Goal: Task Accomplishment & Management: Complete application form

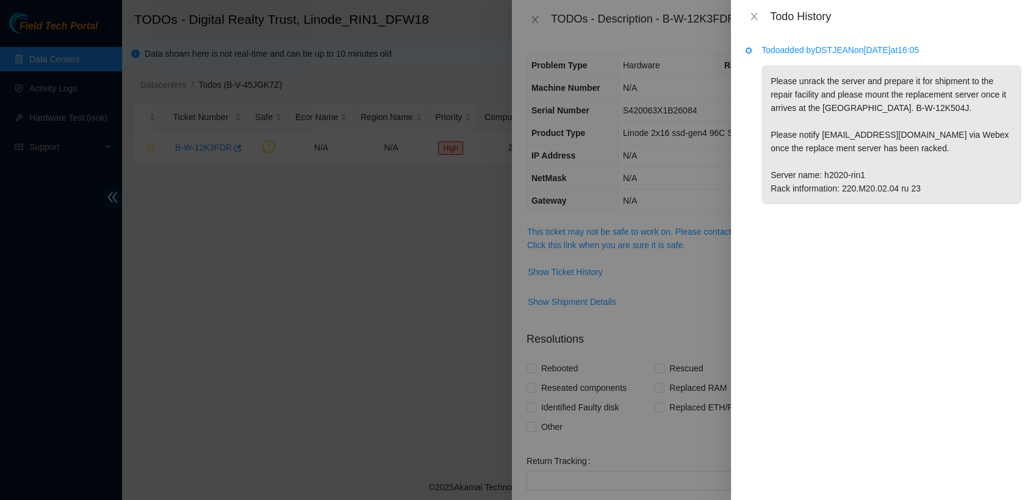
scroll to position [48, 0]
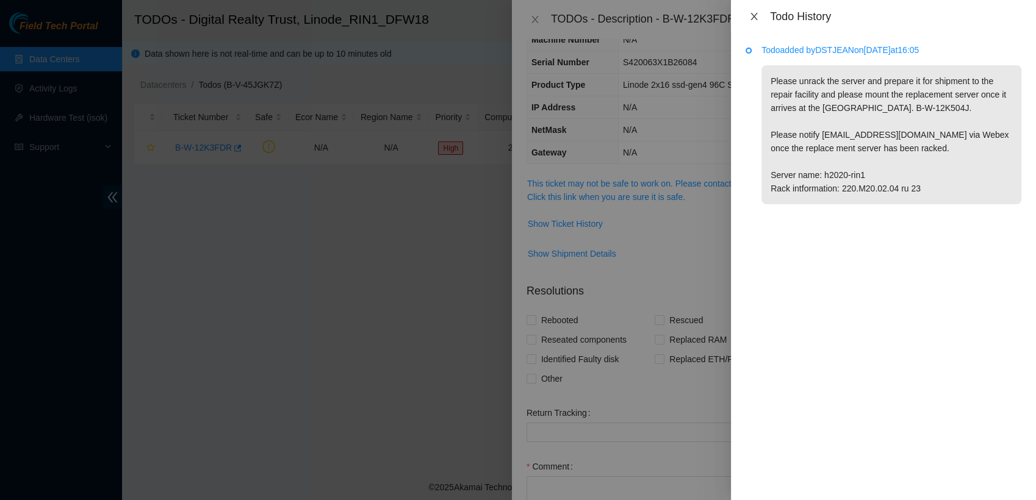
click at [756, 17] on icon "close" at bounding box center [754, 17] width 10 height 10
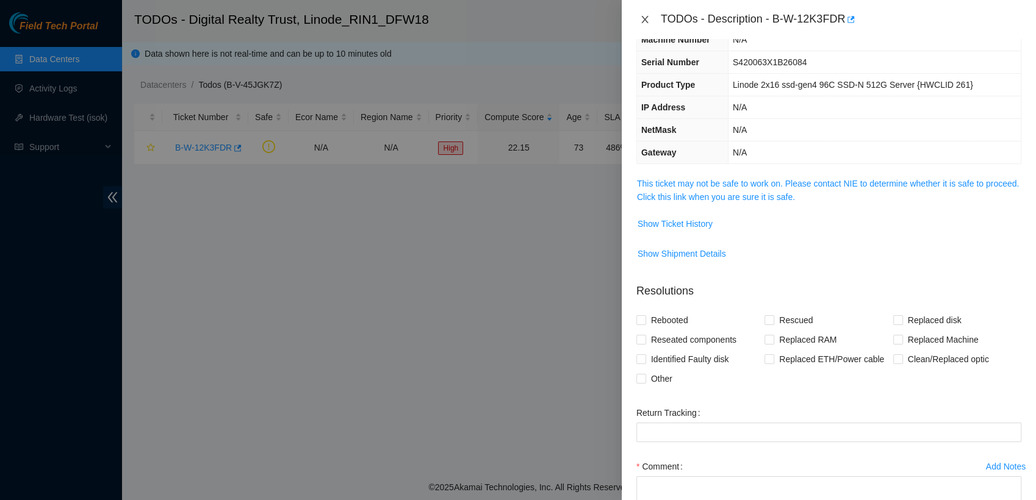
click at [643, 16] on icon "close" at bounding box center [645, 20] width 10 height 10
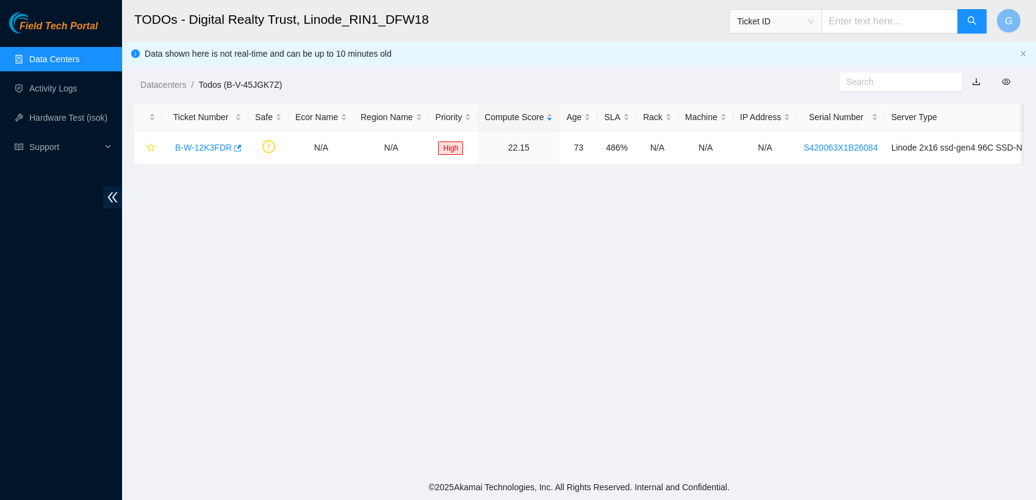
scroll to position [62, 0]
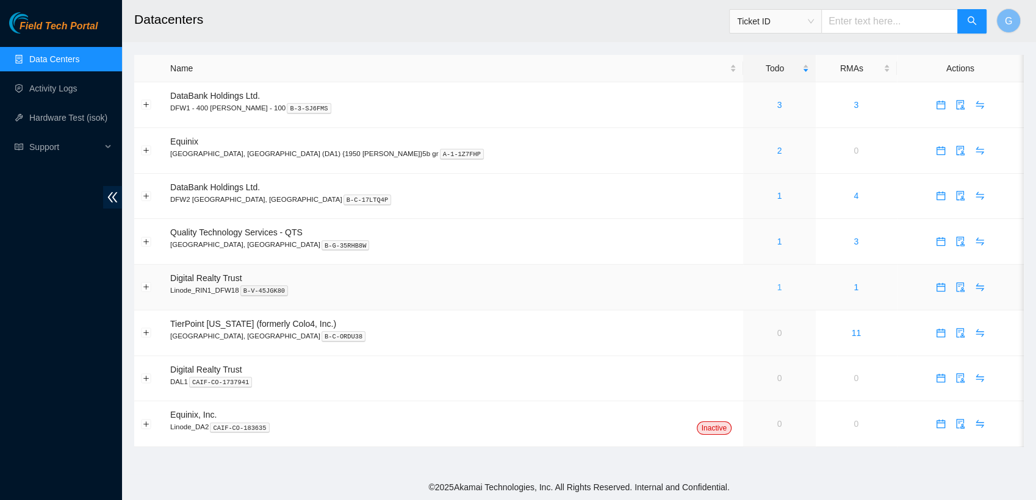
click at [777, 289] on link "1" at bounding box center [779, 287] width 5 height 10
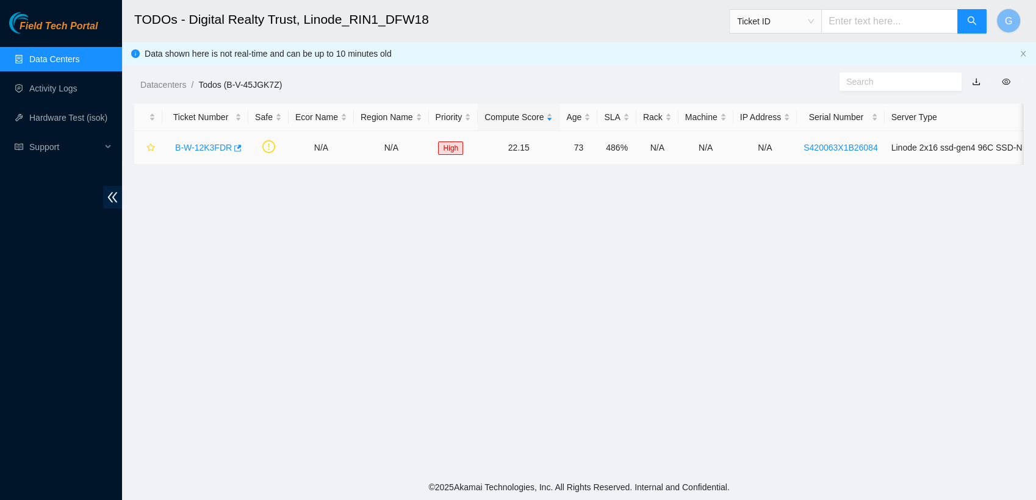
click at [198, 151] on link "B-W-12K3FDR" at bounding box center [203, 148] width 57 height 10
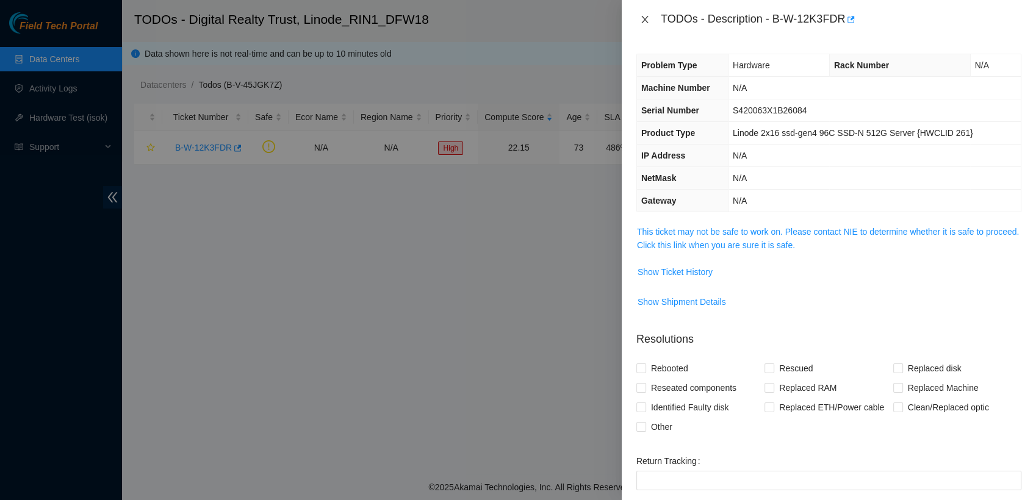
click at [645, 17] on icon "close" at bounding box center [645, 20] width 10 height 10
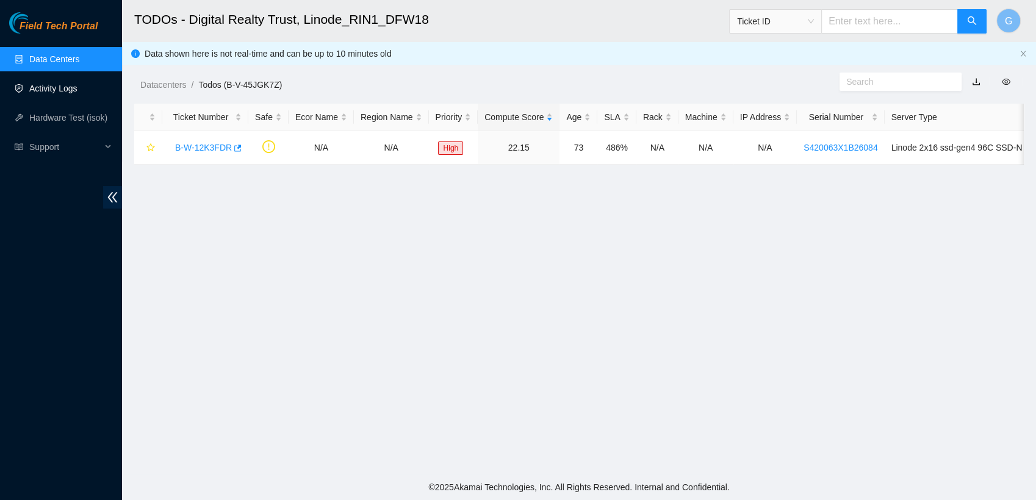
click at [44, 87] on link "Activity Logs" at bounding box center [53, 89] width 48 height 10
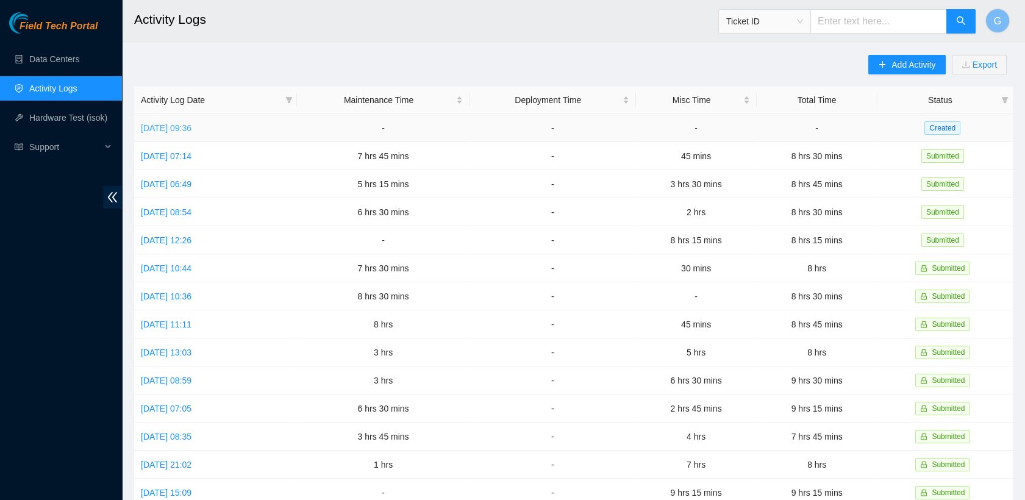
click at [192, 127] on link "[DATE] 09:36" at bounding box center [166, 128] width 51 height 10
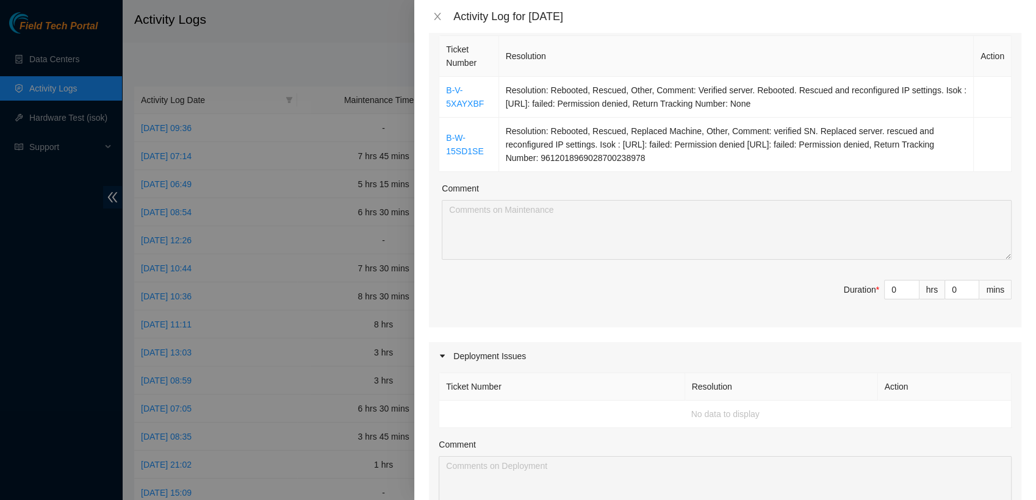
scroll to position [195, 0]
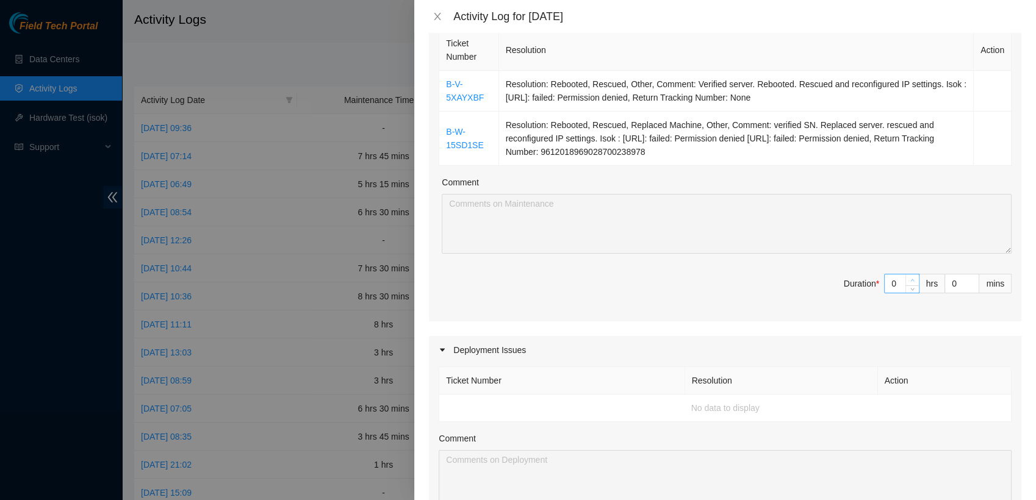
type input "1"
click at [905, 284] on span "Increase Value" at bounding box center [911, 279] width 13 height 11
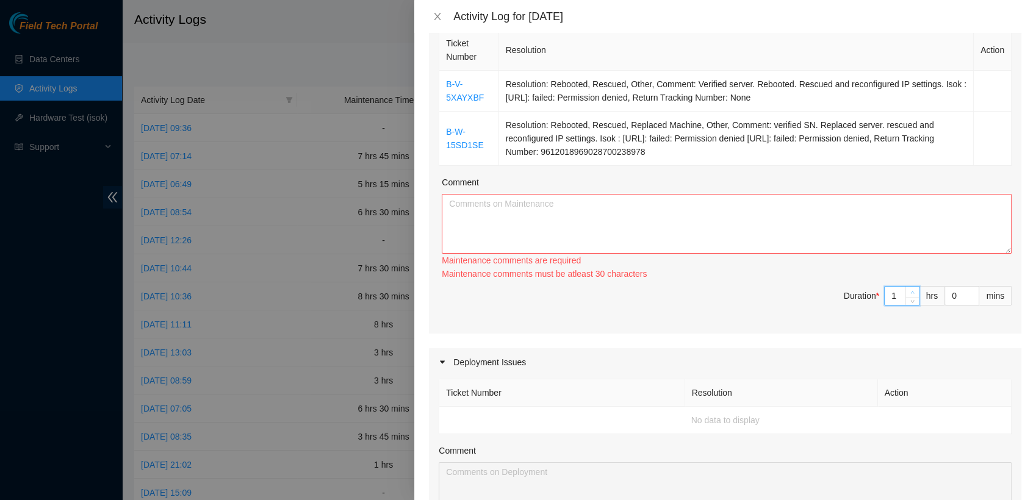
click at [905, 284] on div "Ticket Number Resolution Action B-V-5XAYXBF Resolution: Rebooted, Rescued, Othe…" at bounding box center [725, 180] width 592 height 307
type input "0"
drag, startPoint x: 905, startPoint y: 284, endPoint x: 900, endPoint y: 296, distance: 13.9
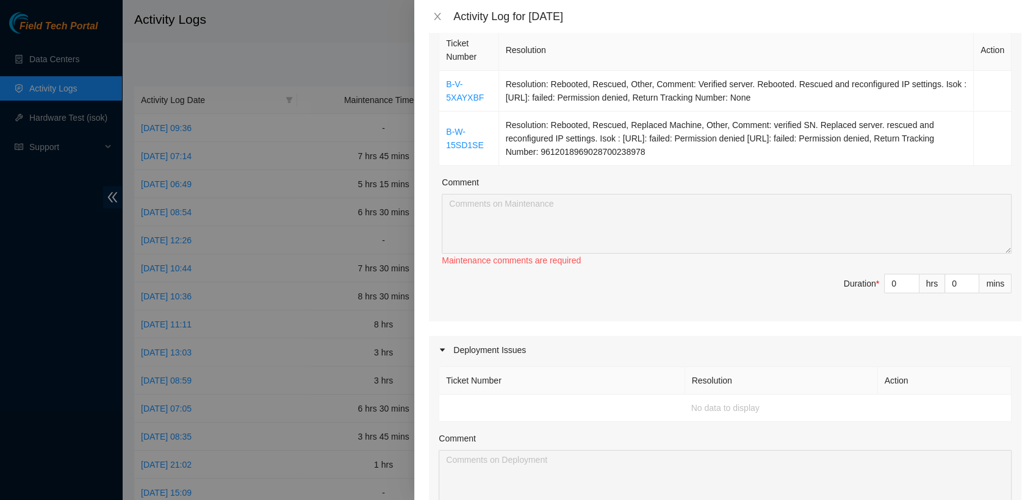
drag, startPoint x: 900, startPoint y: 296, endPoint x: 873, endPoint y: 351, distance: 61.1
click at [873, 351] on div "Deployment Issues" at bounding box center [725, 350] width 592 height 28
click at [884, 285] on input "0" at bounding box center [901, 283] width 34 height 18
type input "1"
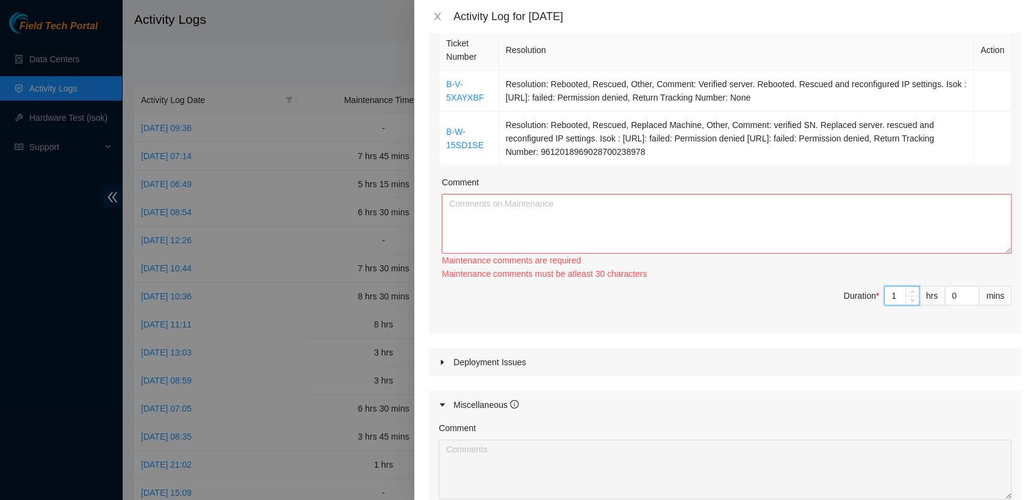
type input "2"
type input "3"
type input "4"
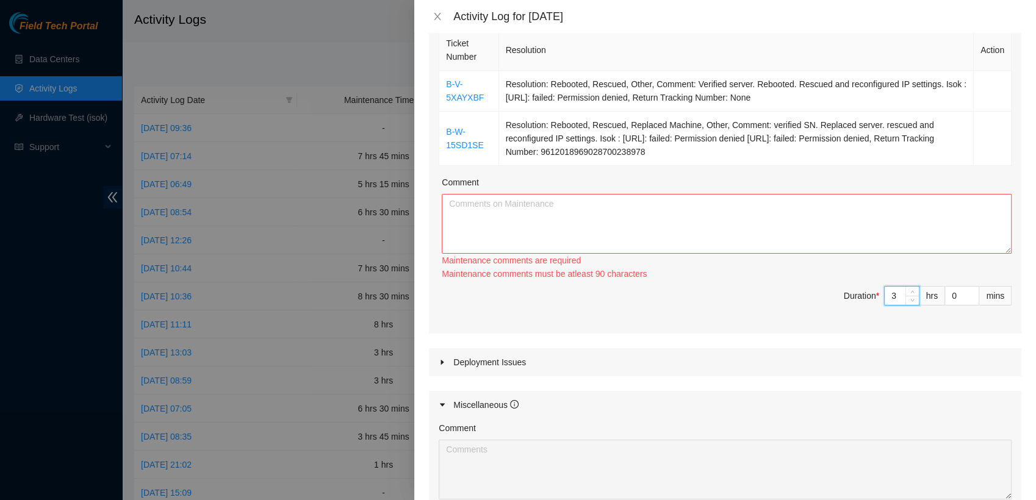
type input "4"
type input "5"
type input "1"
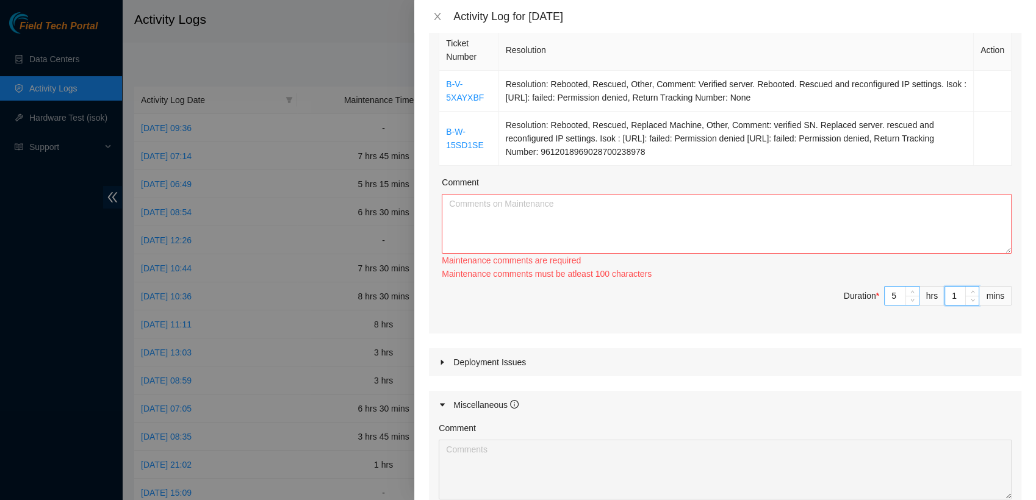
type input "2"
type input "3"
type input "4"
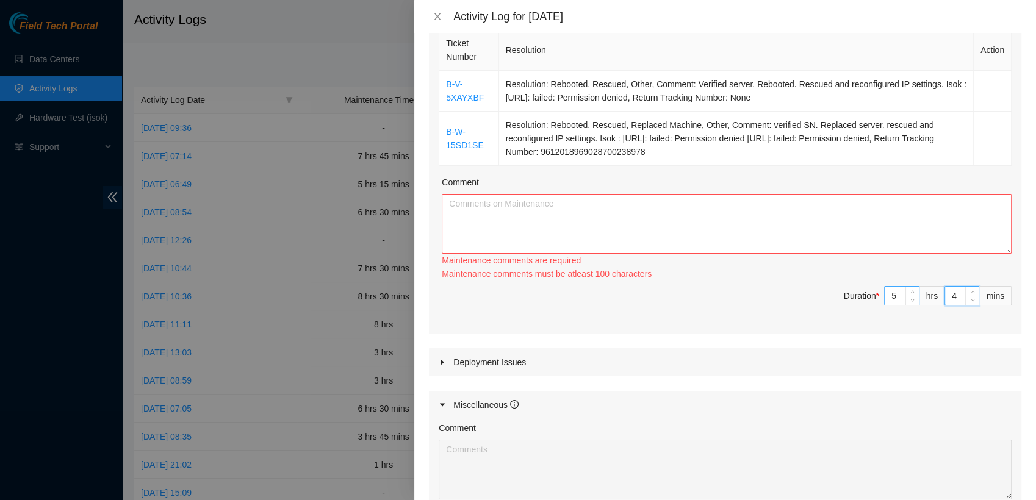
type input "4"
type input "5"
type input "6"
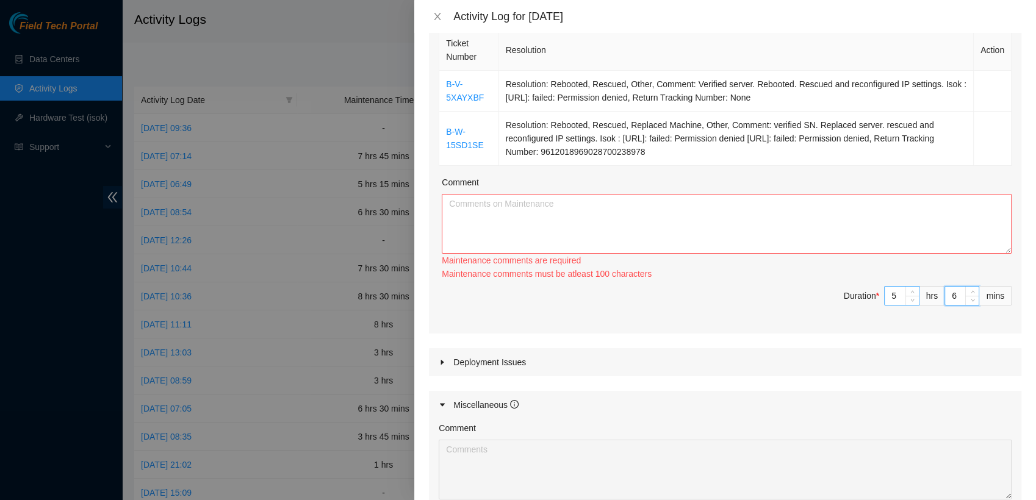
type input "7"
type input "8"
type input "9"
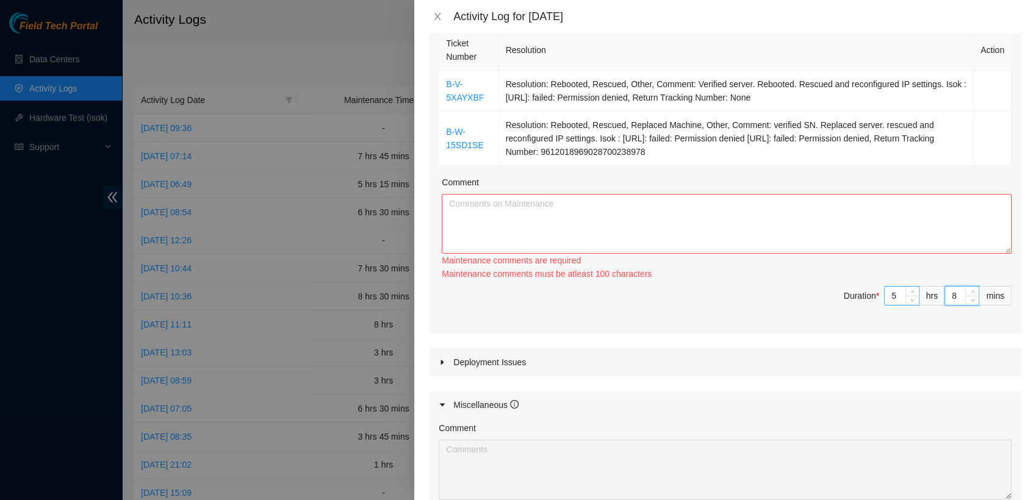
type input "9"
type input "10"
type input "11"
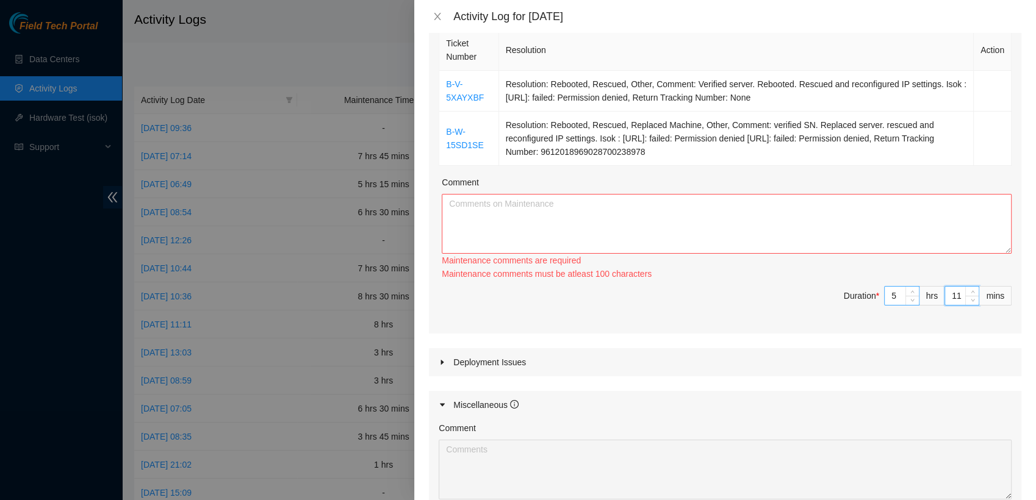
type input "12"
type input "13"
type input "14"
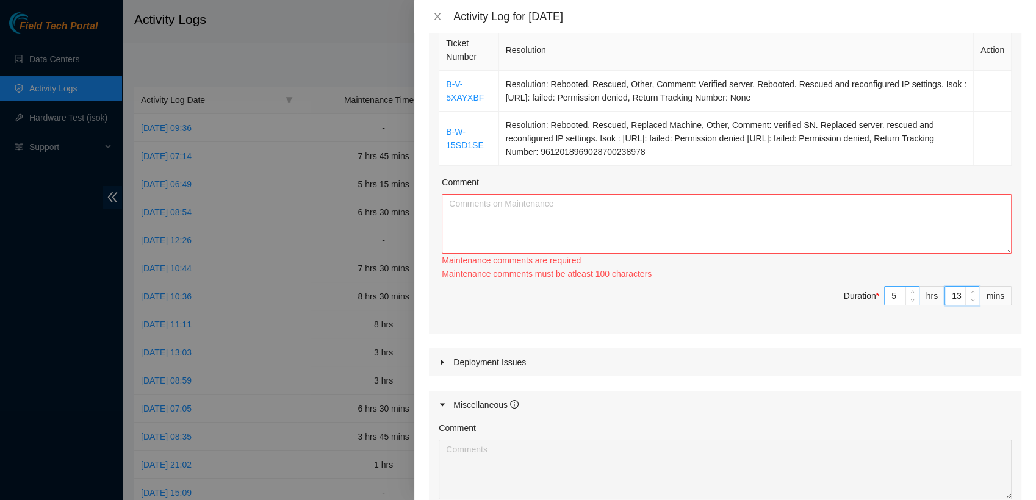
type input "14"
type input "15"
type input "16"
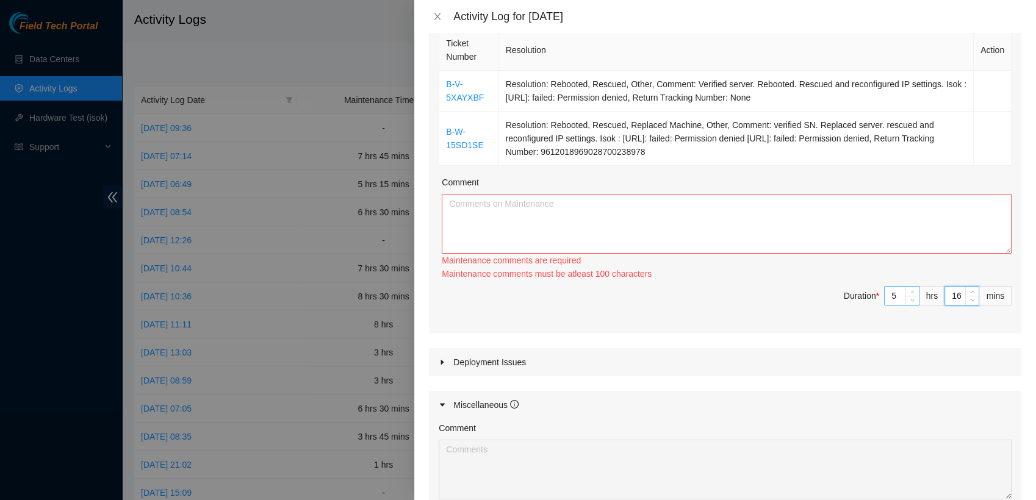
type input "17"
type input "18"
type input "19"
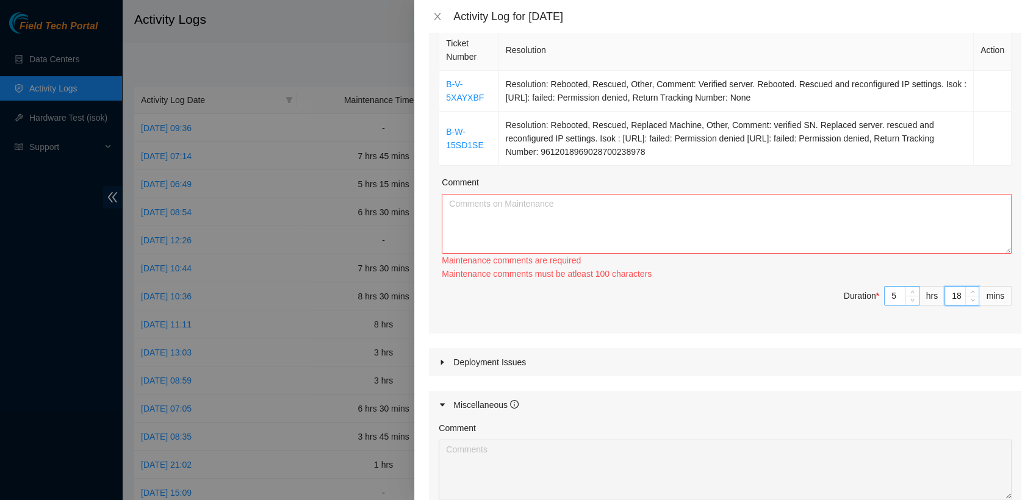
type input "19"
type input "20"
type input "21"
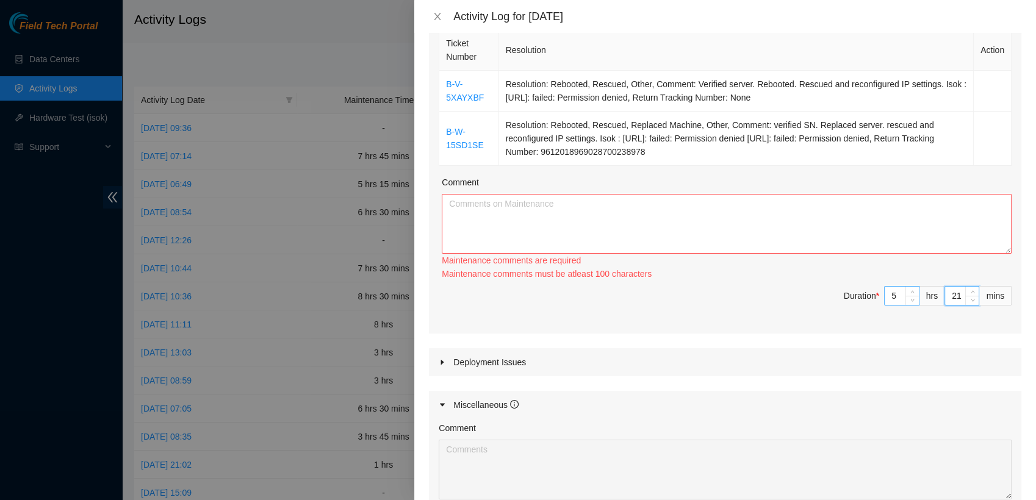
type input "22"
type input "23"
type input "24"
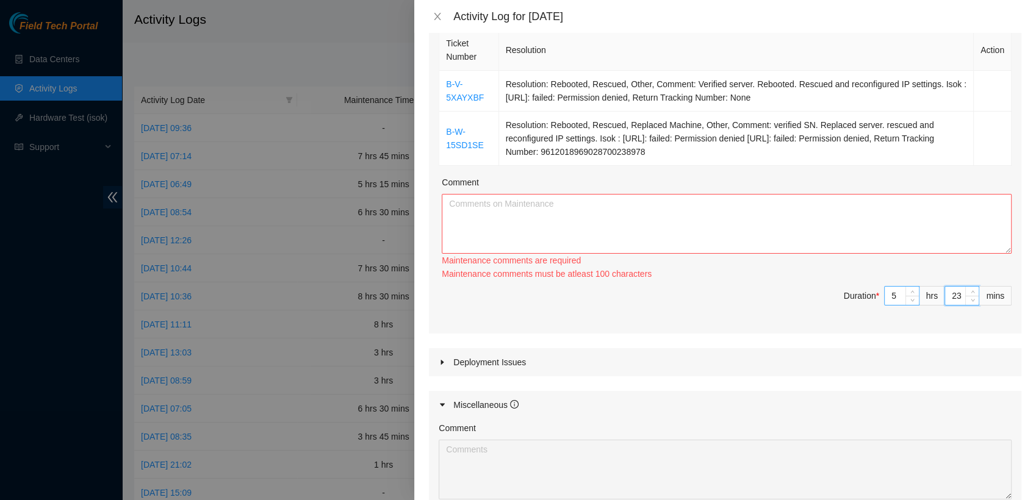
type input "24"
type input "25"
type input "26"
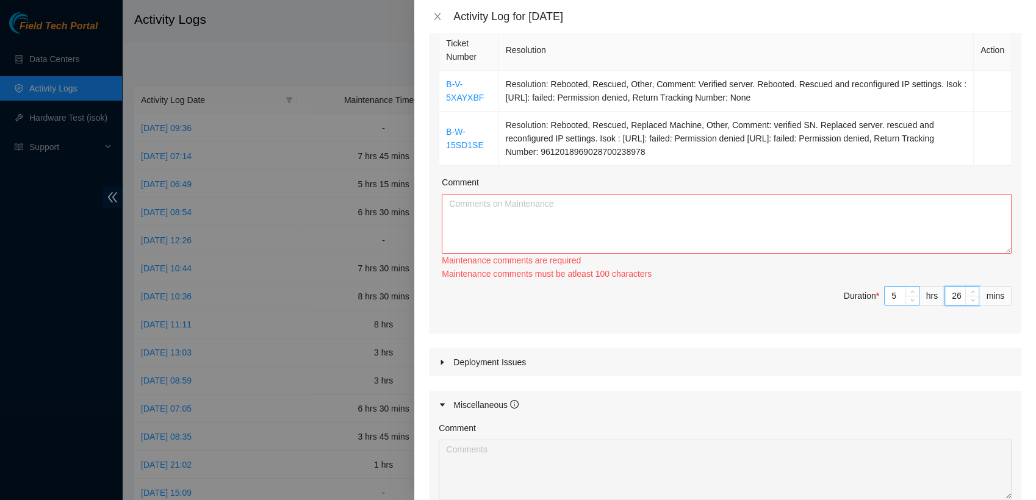
type input "27"
type input "28"
type input "29"
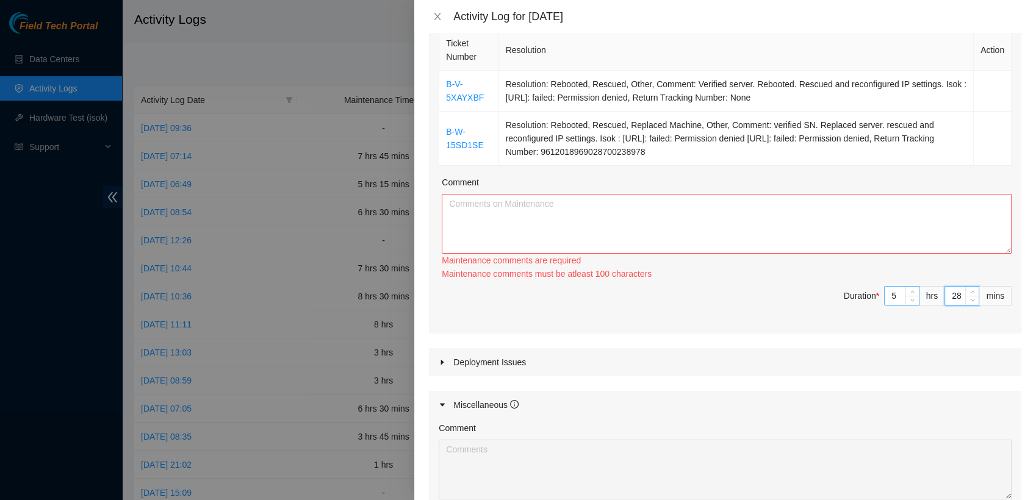
type input "29"
type input "30"
type input "31"
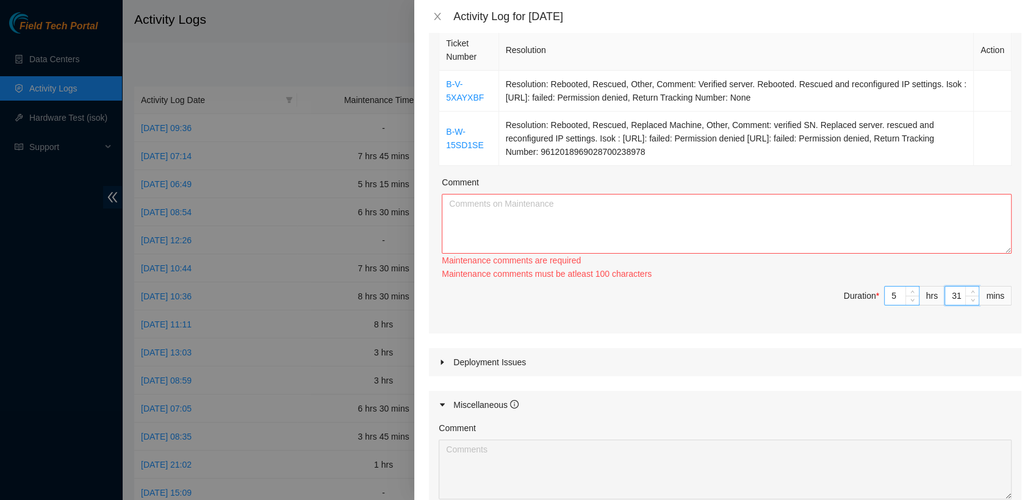
type input "32"
type input "33"
type input "34"
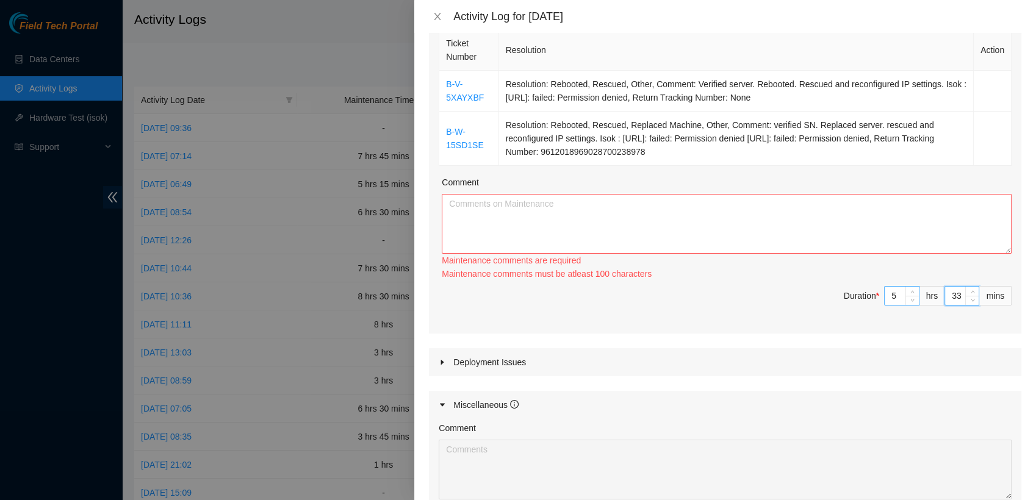
type input "34"
type input "35"
type input "36"
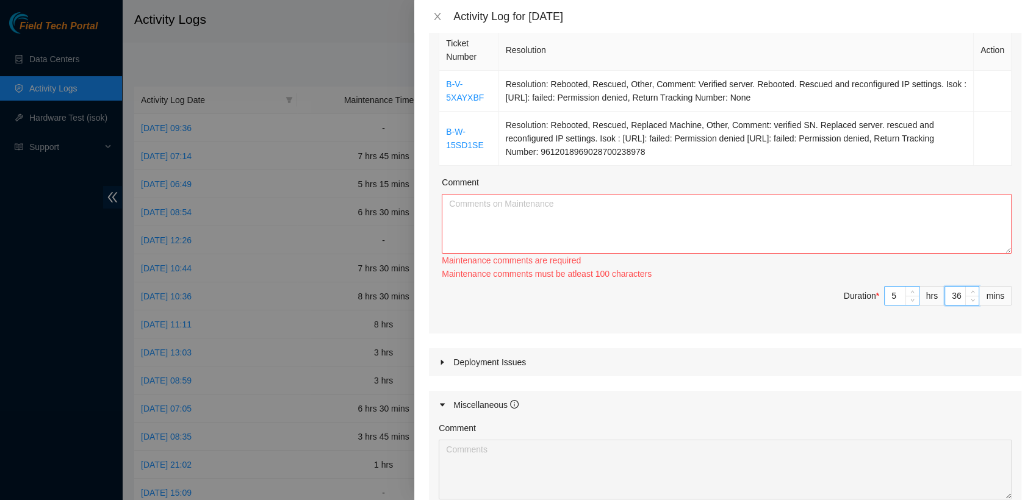
type input "37"
type input "38"
type input "39"
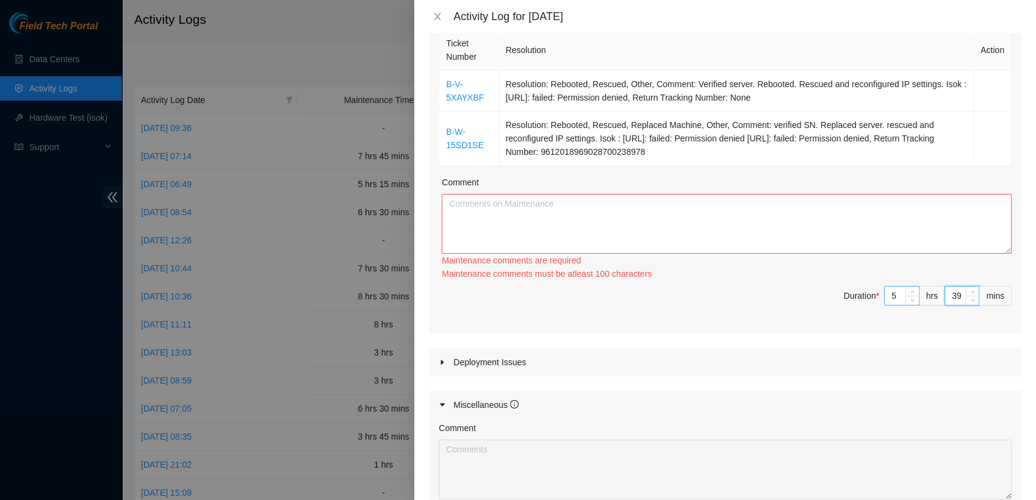
type input "39"
type input "40"
type input "41"
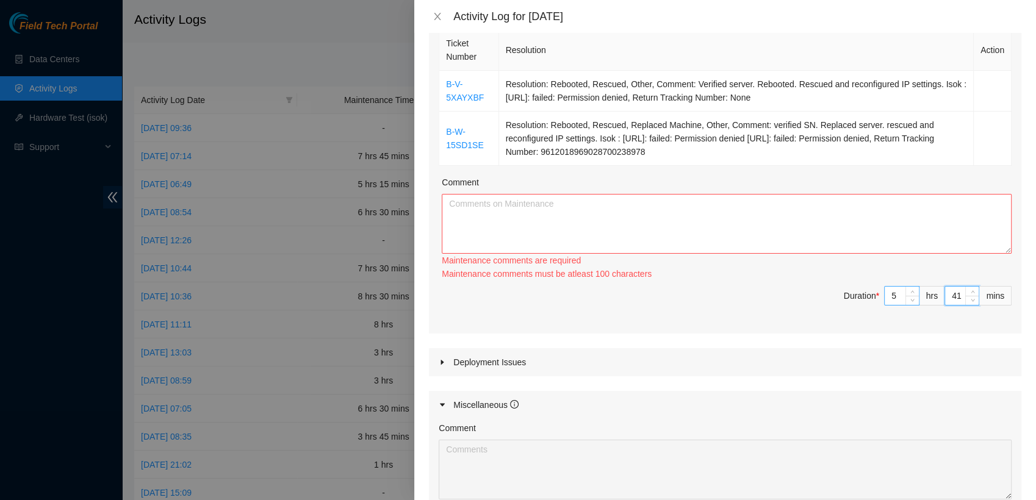
type input "42"
type input "43"
type input "44"
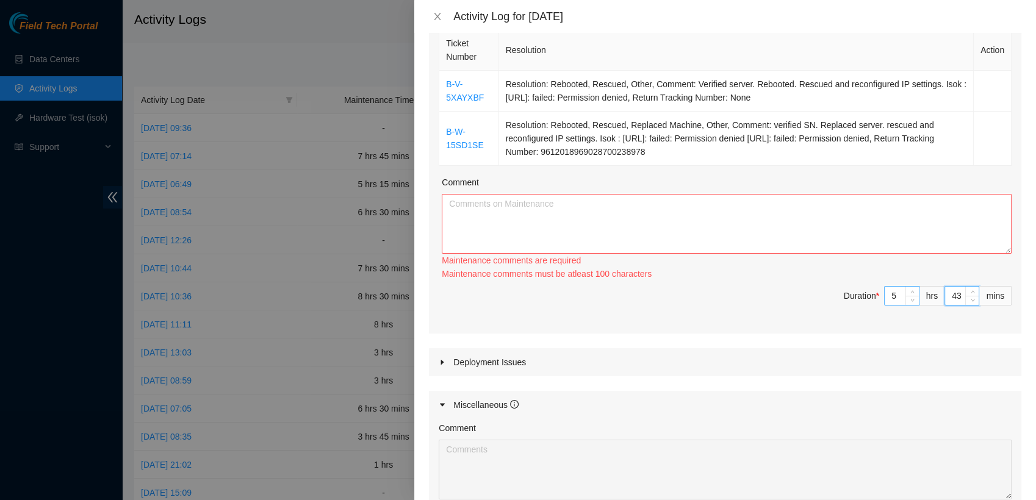
type input "44"
type input "45"
click at [711, 306] on span "Duration * 5 hrs 45 mins" at bounding box center [725, 303] width 573 height 34
drag, startPoint x: 687, startPoint y: 157, endPoint x: 443, endPoint y: 74, distance: 256.9
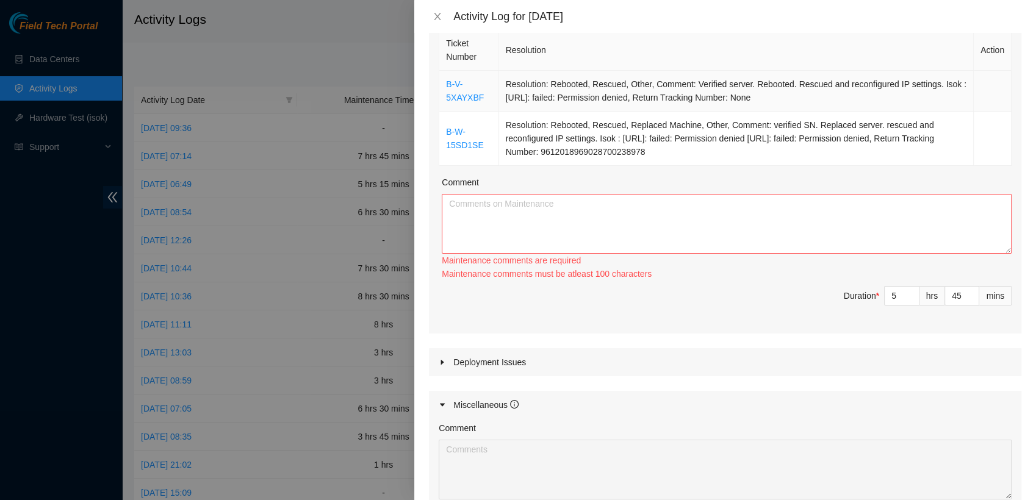
click at [443, 74] on tbody "B-V-5XAYXBF Resolution: Rebooted, Rescued, Other, Comment: Verified server. Reb…" at bounding box center [725, 118] width 572 height 95
copy tbody "B-V-5XAYXBF Resolution: Rebooted, Rescued, Other, Comment: Verified server. Reb…"
click at [489, 240] on textarea "Comment" at bounding box center [727, 224] width 570 height 60
paste textarea "B-V-5XAYXBF Resolution: Rebooted, Rescued, Other, Comment: Verified server. Reb…"
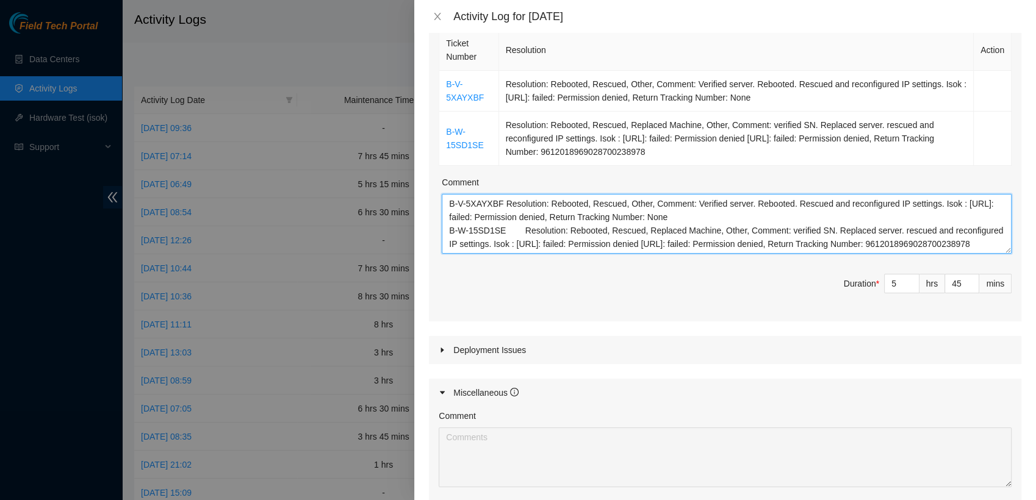
scroll to position [0, 0]
click at [506, 207] on textarea "B-V-5XAYXBF Resolution: Rebooted, Rescued, Other, Comment: Verified server. Reb…" at bounding box center [727, 224] width 570 height 60
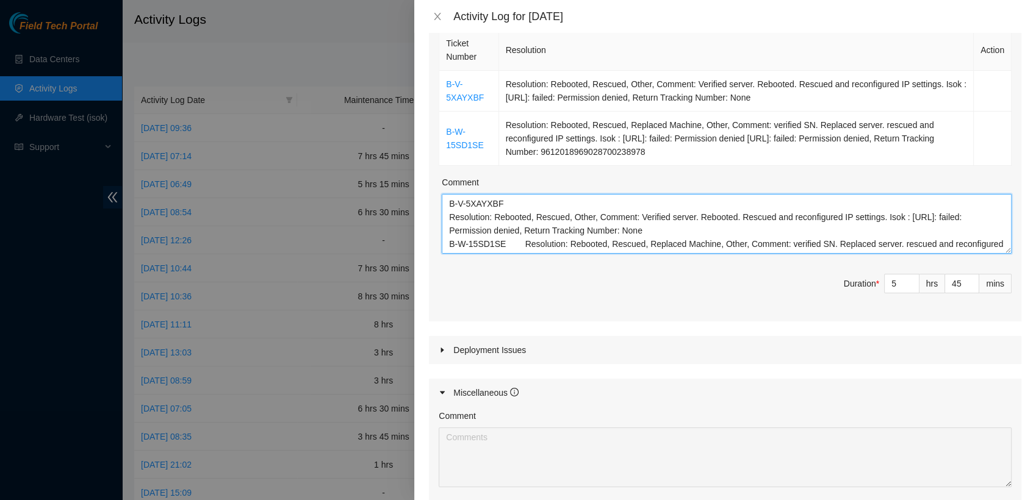
click at [664, 234] on textarea "B-V-5XAYXBF Resolution: Rebooted, Rescued, Other, Comment: Verified server. Reb…" at bounding box center [727, 224] width 570 height 60
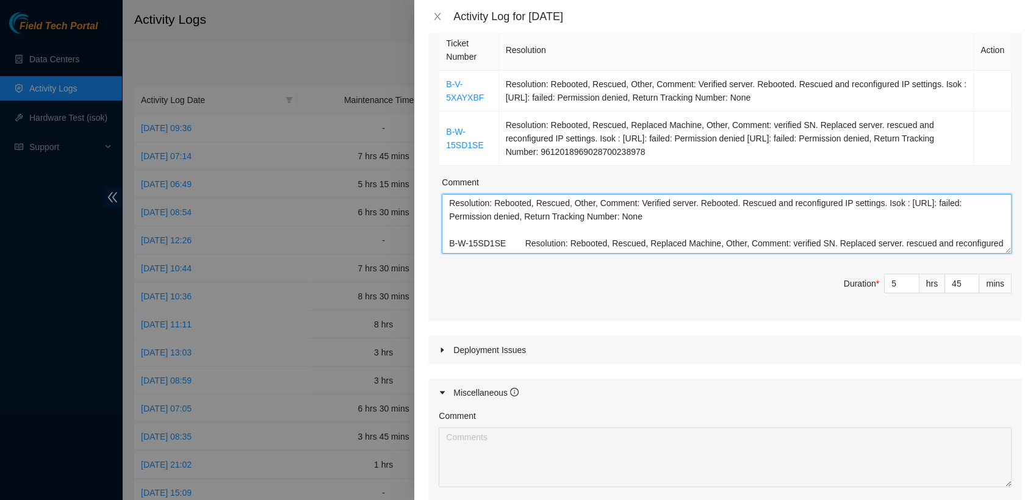
scroll to position [24, 0]
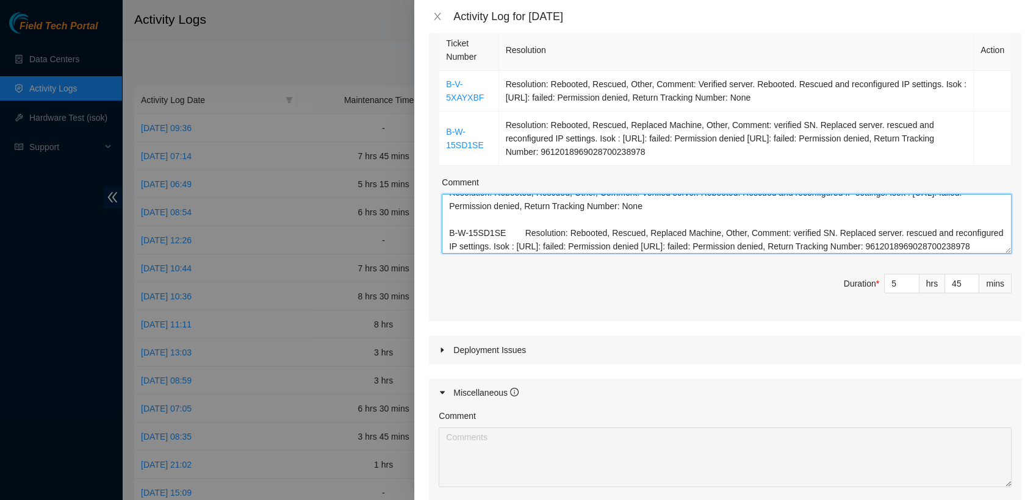
click at [506, 231] on textarea "B-V-5XAYXBF Resolution: Rebooted, Rescued, Other, Comment: Verified server. Reb…" at bounding box center [727, 224] width 570 height 60
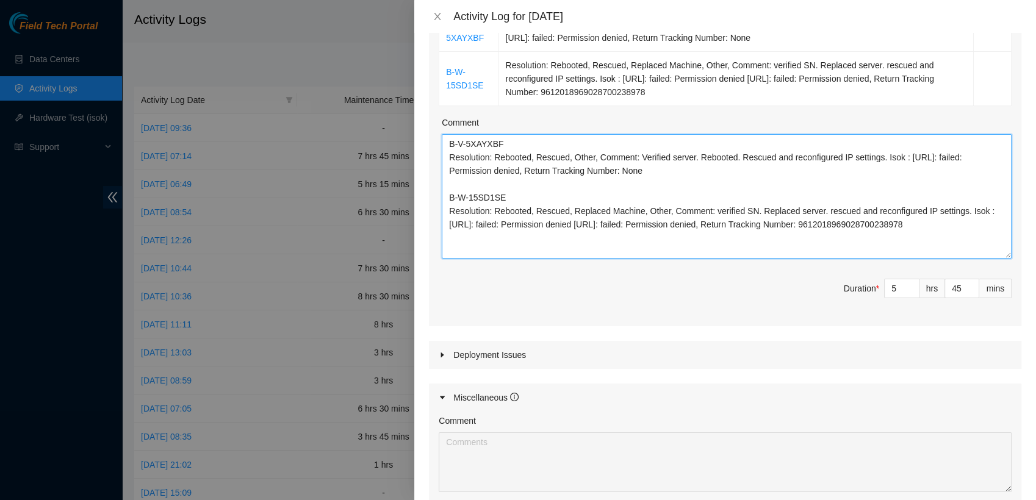
scroll to position [0, 0]
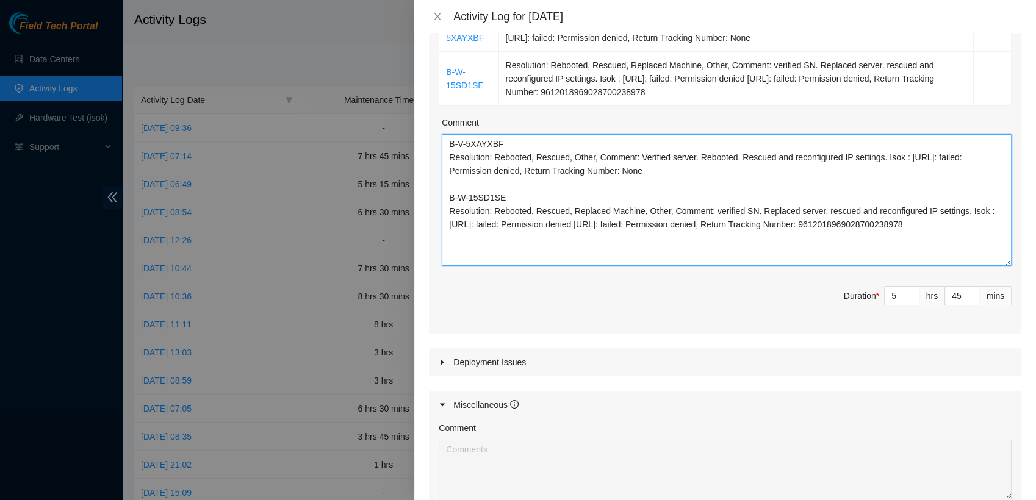
drag, startPoint x: 996, startPoint y: 192, endPoint x: 1015, endPoint y: 264, distance: 74.4
click at [1015, 264] on div "Note: This activity log is for informational purposes only. You will not be pai…" at bounding box center [725, 266] width 622 height 467
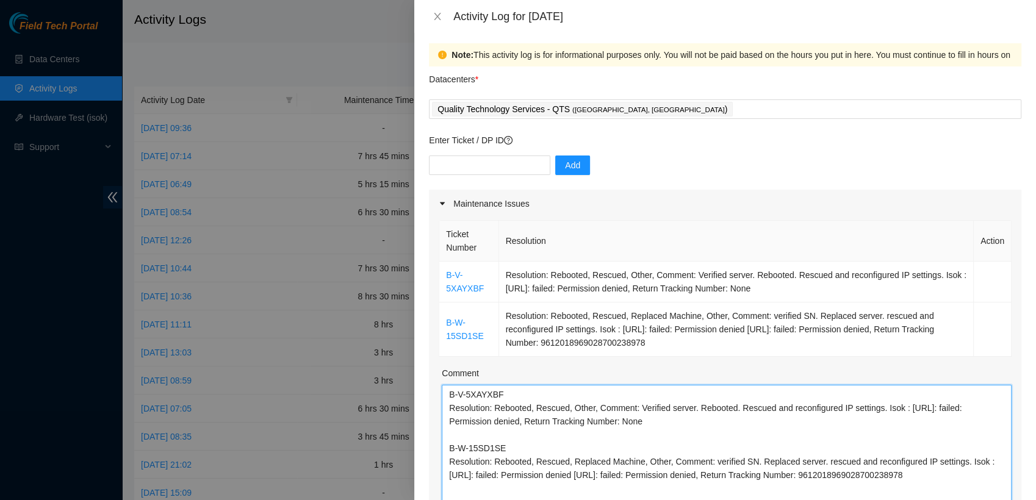
scroll to position [3, 0]
type textarea "B-V-5XAYXBF Resolution: Rebooted, Rescued, Other, Comment: Verified server. Reb…"
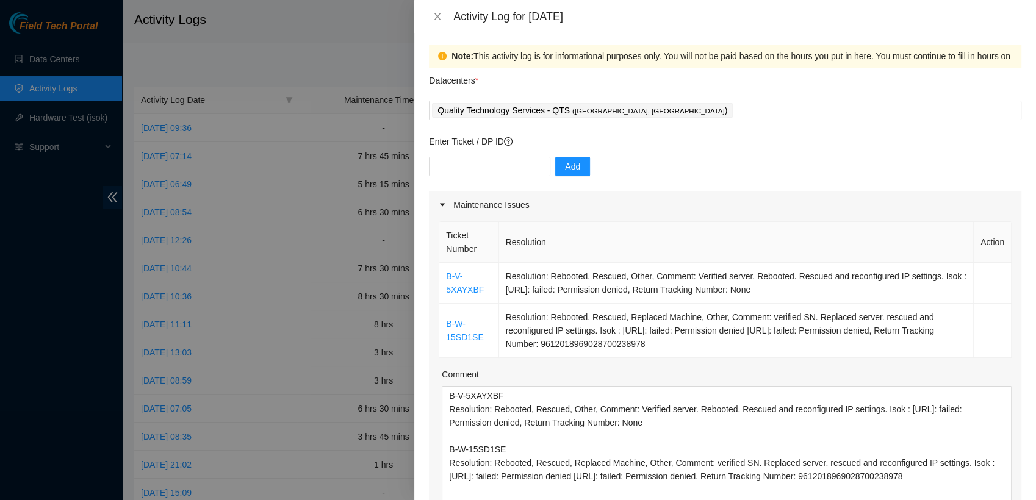
click at [787, 192] on div "Maintenance Issues" at bounding box center [725, 205] width 592 height 28
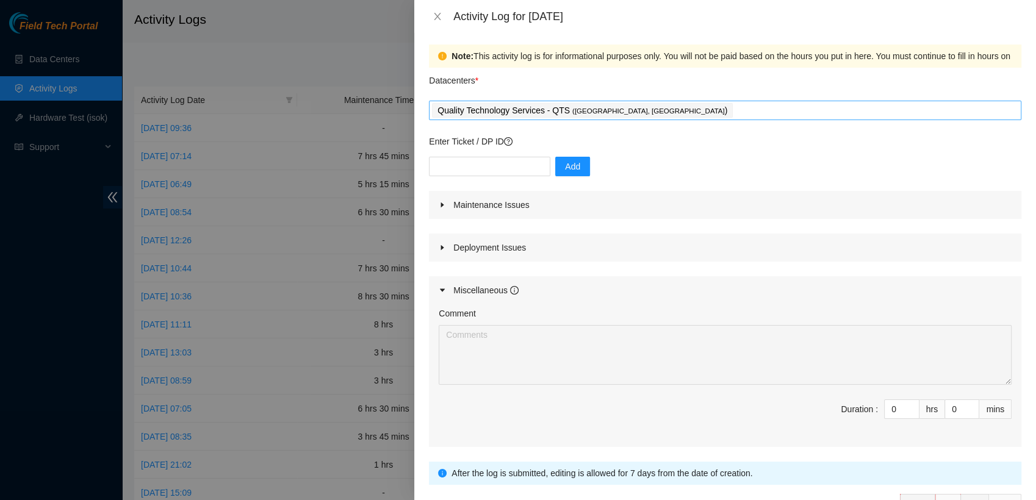
click at [661, 110] on div "Quality Technology Services - QTS ( [GEOGRAPHIC_DATA], [GEOGRAPHIC_DATA] )" at bounding box center [725, 110] width 586 height 17
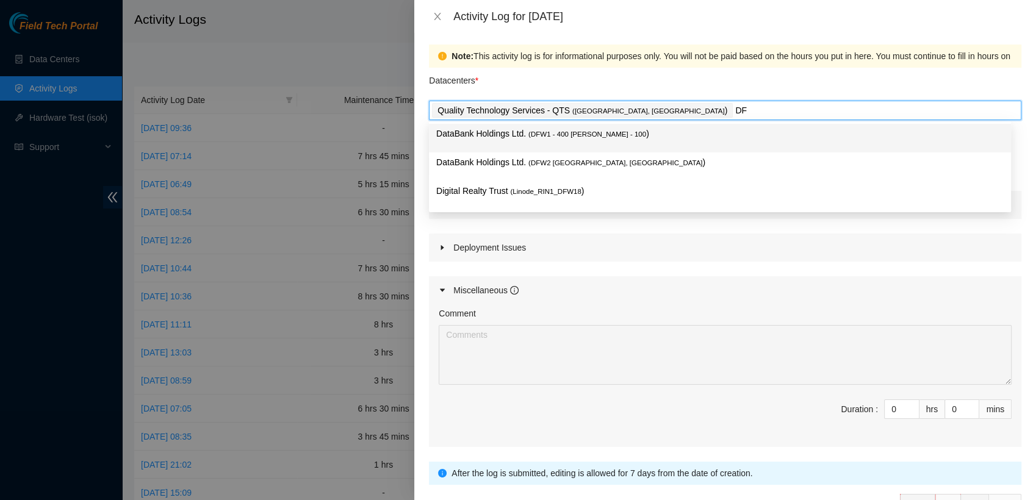
type input "DFW"
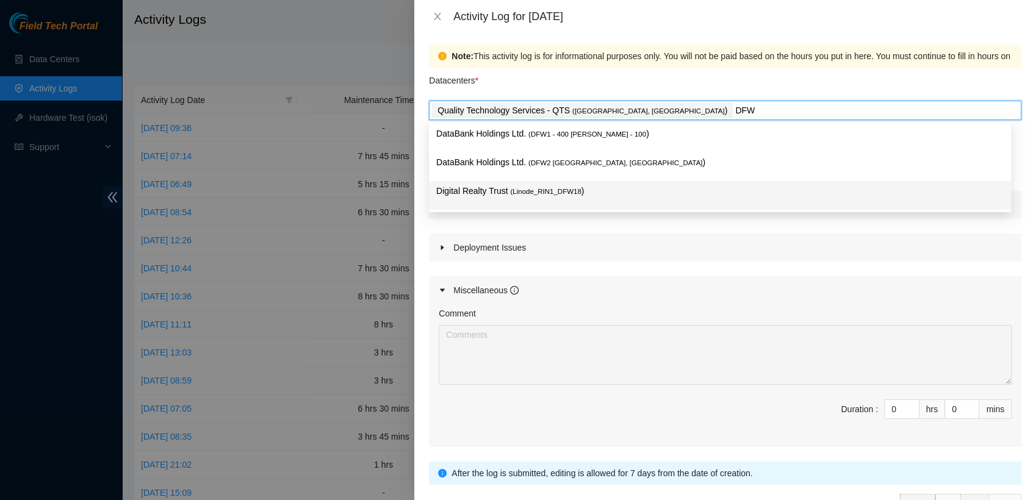
click at [536, 196] on p "Digital Realty Trust ( Linode_RIN1_DFW18 )" at bounding box center [719, 191] width 567 height 14
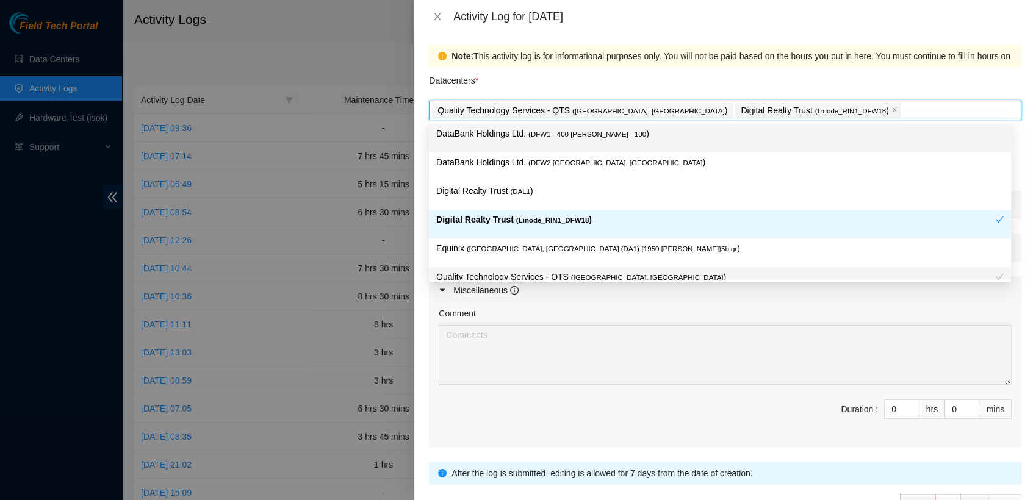
click at [737, 82] on div "Datacenters *" at bounding box center [725, 84] width 592 height 33
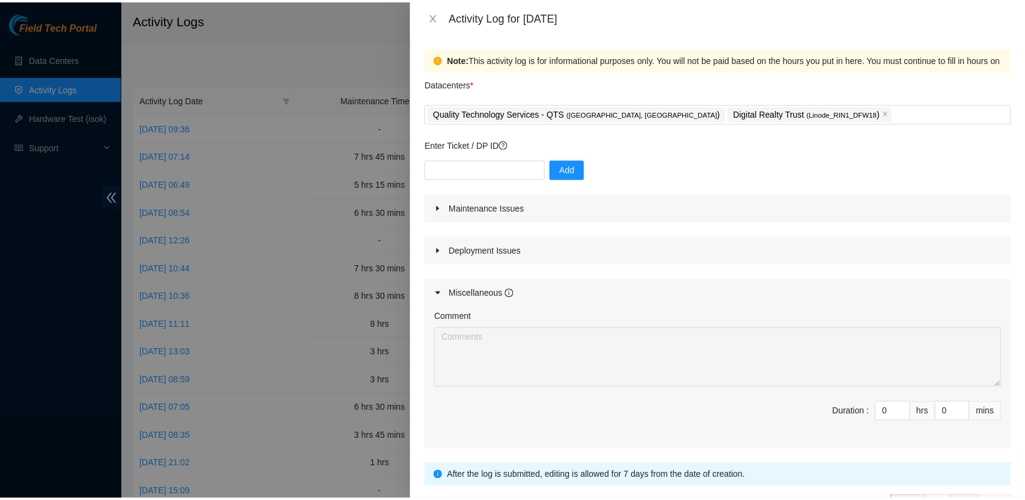
scroll to position [83, 0]
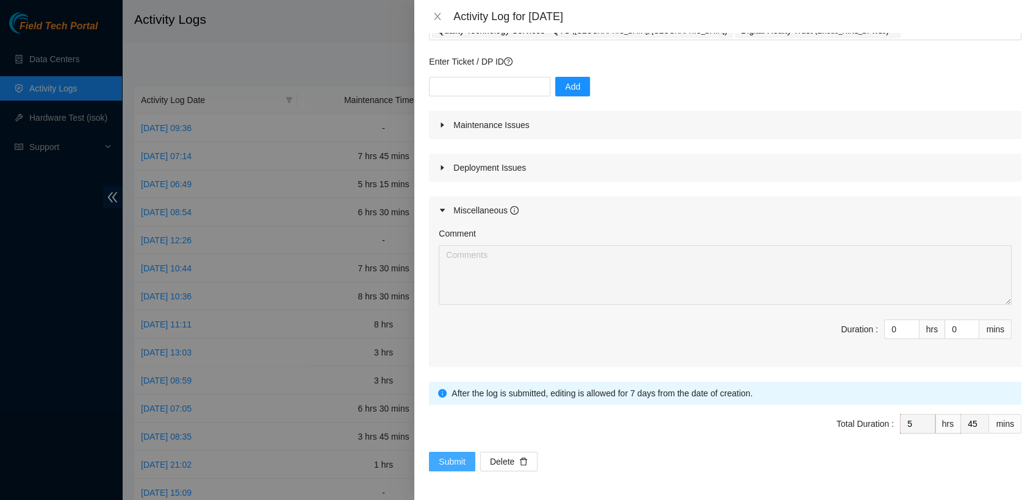
click at [453, 467] on span "Submit" at bounding box center [452, 461] width 27 height 13
drag, startPoint x: 453, startPoint y: 467, endPoint x: 446, endPoint y: 475, distance: 9.9
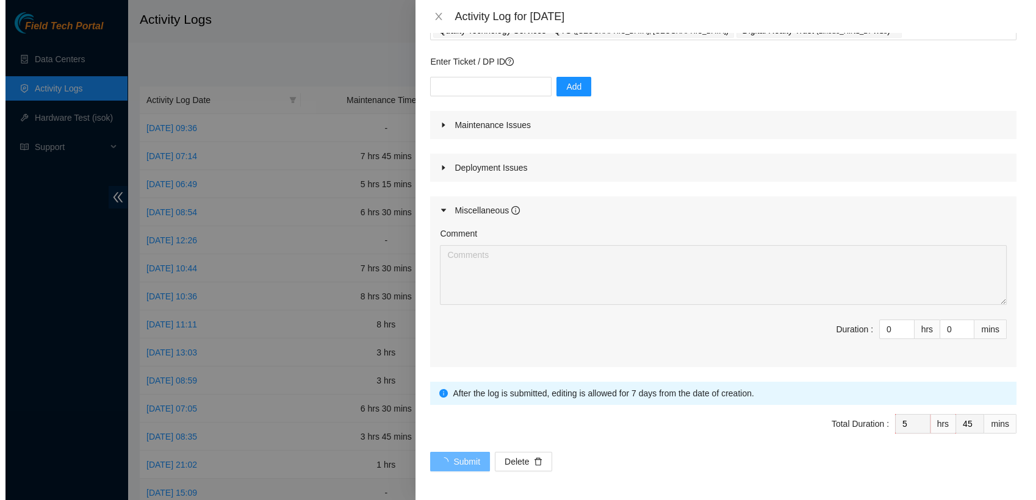
scroll to position [0, 0]
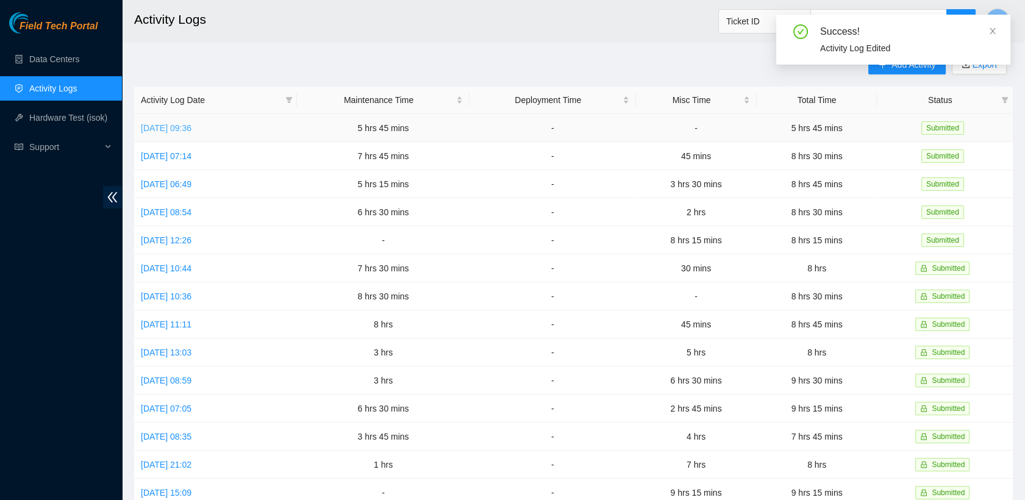
click at [192, 129] on link "[DATE] 09:36" at bounding box center [166, 128] width 51 height 10
